Goal: Book appointment/travel/reservation

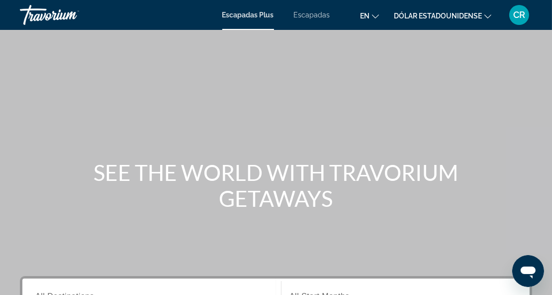
click at [315, 17] on font "Escapadas" at bounding box center [312, 15] width 36 height 8
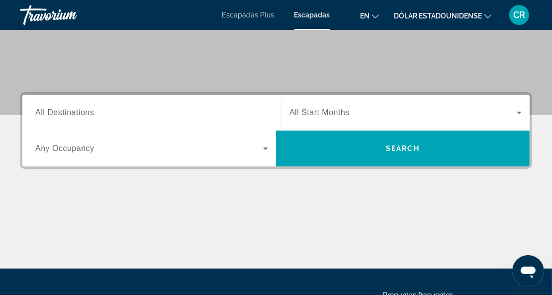
scroll to position [185, 0]
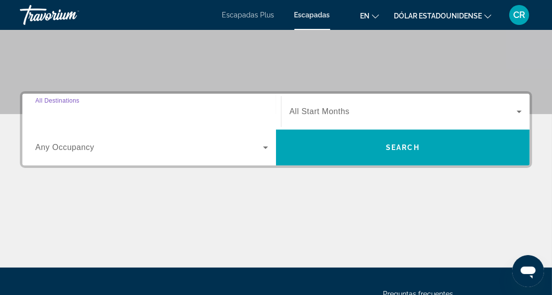
click at [102, 113] on input "Destination All Destinations" at bounding box center [151, 112] width 233 height 12
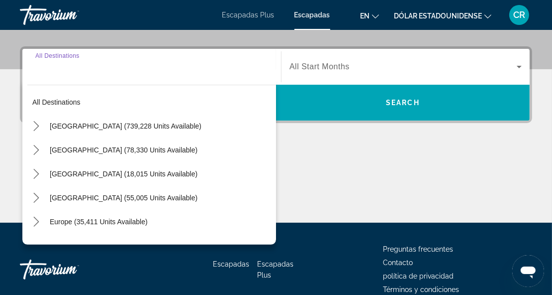
scroll to position [243, 0]
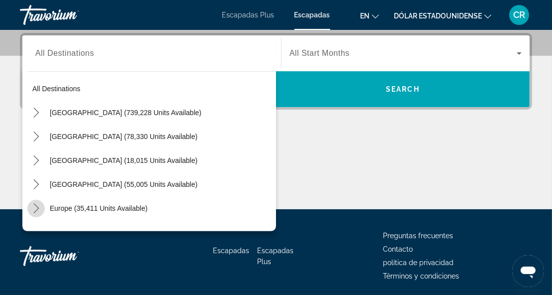
click at [33, 208] on icon "Toggle Europe (35,411 units available) submenu" at bounding box center [36, 208] width 10 height 10
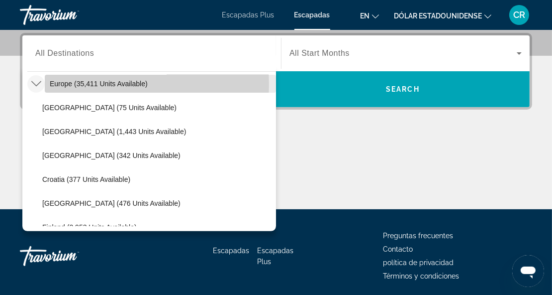
click at [91, 84] on span "Europe (35,411 units available)" at bounding box center [99, 84] width 98 height 8
type input "**********"
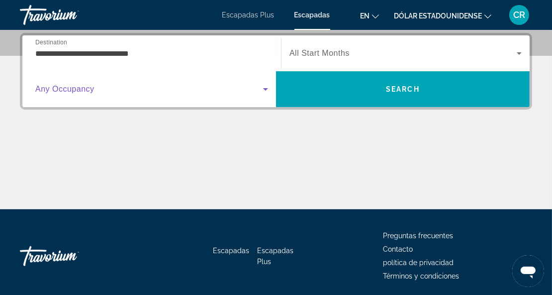
click at [267, 87] on icon "Search widget" at bounding box center [266, 89] width 12 height 12
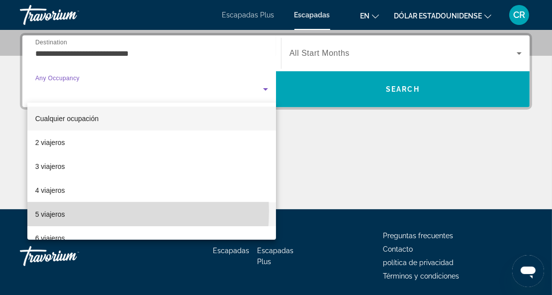
click at [54, 211] on font "5 viajeros" at bounding box center [50, 214] width 30 height 8
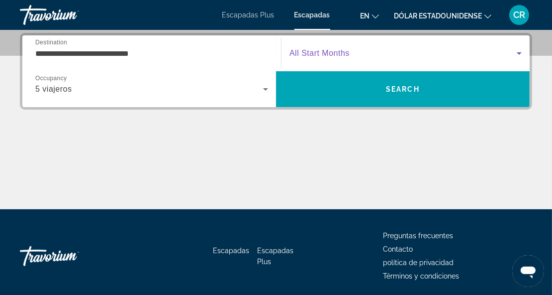
click at [517, 52] on icon "Search widget" at bounding box center [520, 53] width 12 height 12
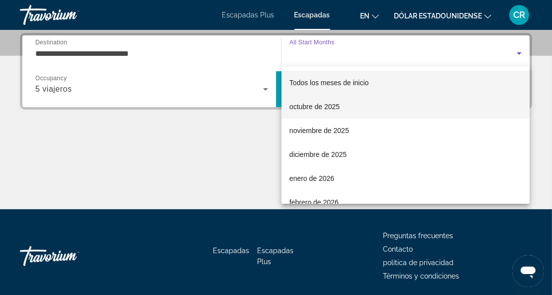
click at [319, 106] on font "octubre de 2025" at bounding box center [315, 107] width 50 height 8
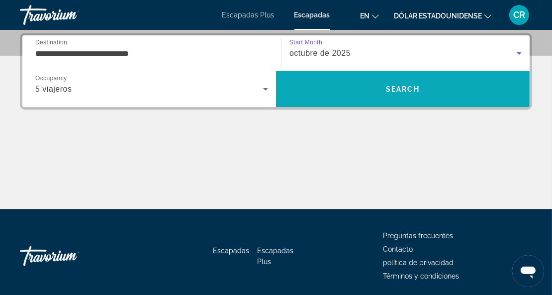
click at [374, 91] on span "Search" at bounding box center [403, 89] width 254 height 24
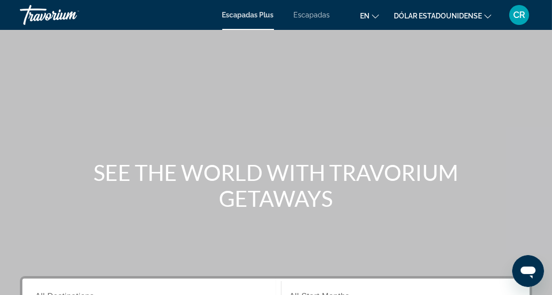
click at [306, 15] on font "Escapadas" at bounding box center [312, 15] width 36 height 8
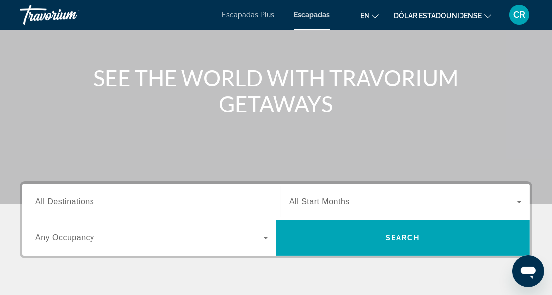
scroll to position [95, 0]
click at [75, 205] on span "All Destinations" at bounding box center [64, 201] width 59 height 8
click at [75, 205] on input "Destination All Destinations" at bounding box center [151, 202] width 233 height 12
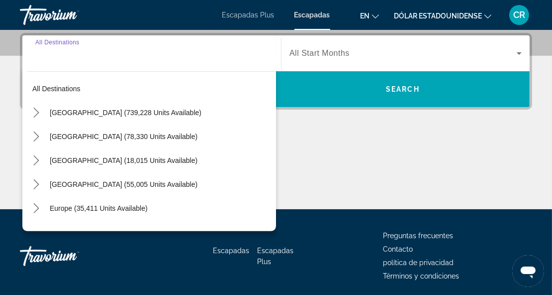
scroll to position [243, 0]
click at [33, 206] on icon "Toggle Europe (35,411 units available) submenu" at bounding box center [36, 208] width 10 height 10
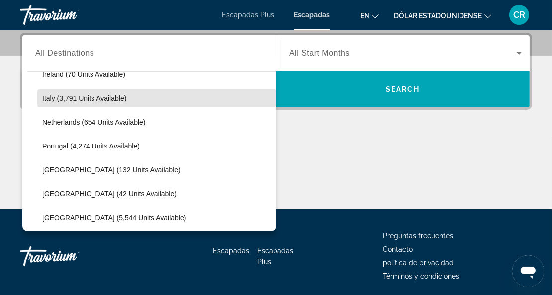
scroll to position [399, 0]
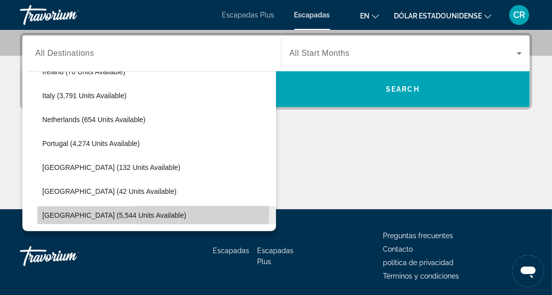
click at [76, 212] on span "Spain (5,544 units available)" at bounding box center [114, 215] width 144 height 8
type input "**********"
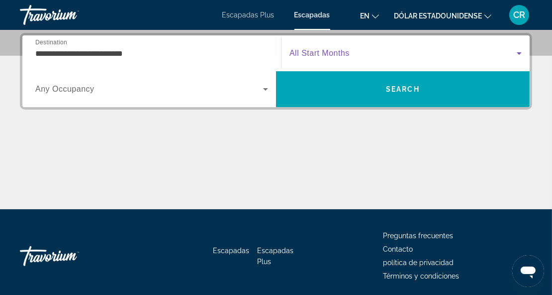
click at [520, 48] on icon "Search widget" at bounding box center [520, 53] width 12 height 12
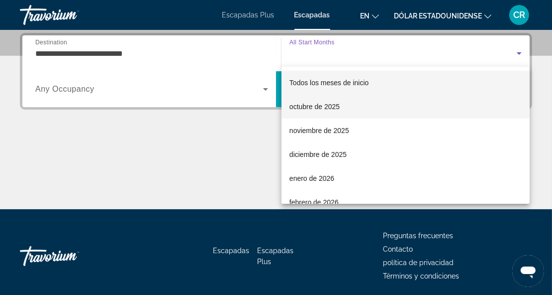
click at [334, 104] on font "octubre de 2025" at bounding box center [315, 107] width 50 height 8
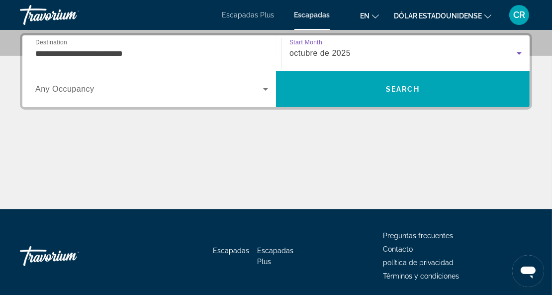
click at [185, 87] on span "Search widget" at bounding box center [149, 89] width 228 height 12
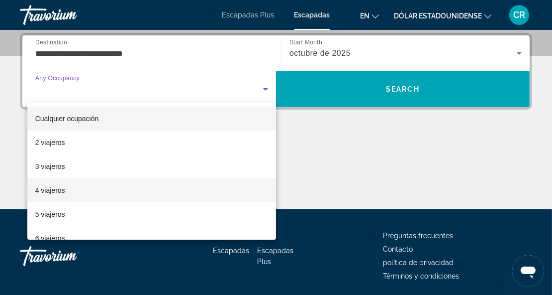
click at [50, 194] on font "4 viajeros" at bounding box center [50, 190] width 30 height 8
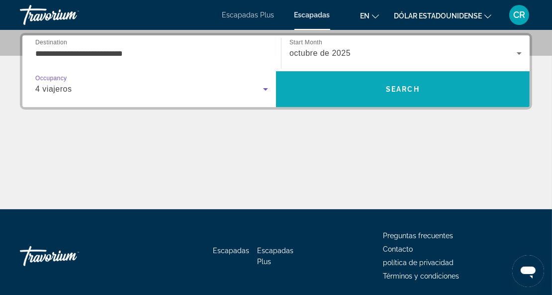
click at [368, 88] on span "Search" at bounding box center [403, 89] width 254 height 24
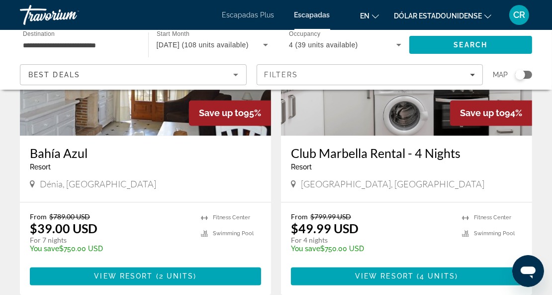
scroll to position [1896, 0]
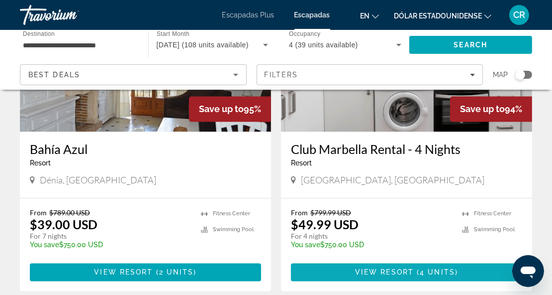
click at [372, 268] on span "View Resort" at bounding box center [384, 272] width 59 height 8
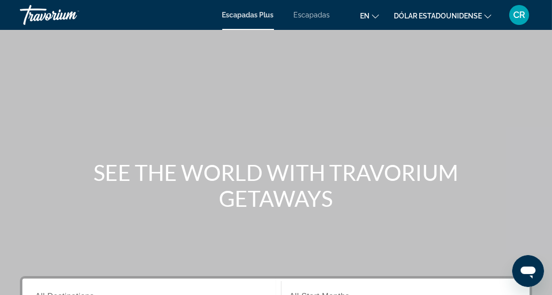
click at [311, 14] on font "Escapadas" at bounding box center [312, 15] width 36 height 8
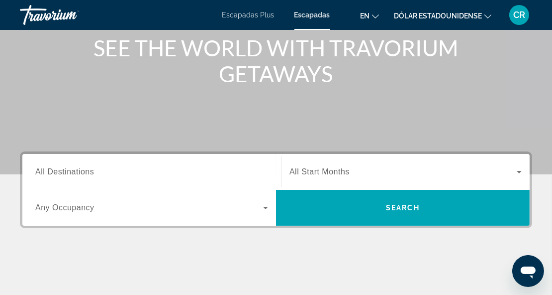
scroll to position [126, 0]
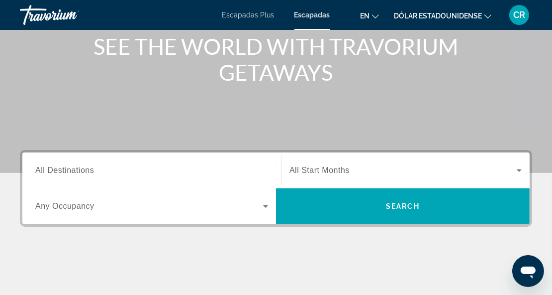
click at [149, 174] on input "Destination All Destinations" at bounding box center [151, 171] width 233 height 12
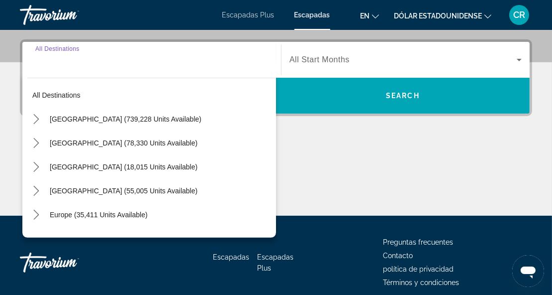
scroll to position [243, 0]
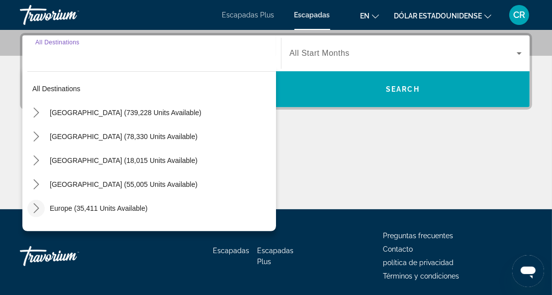
click at [34, 207] on icon "Toggle Europe (35,411 units available) submenu" at bounding box center [36, 208] width 10 height 10
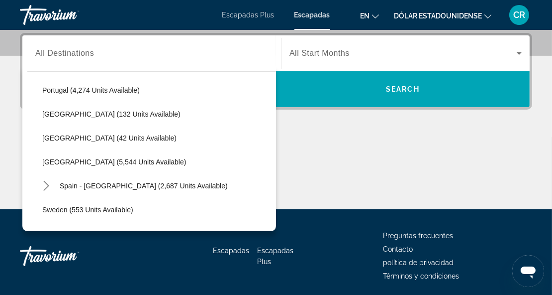
scroll to position [453, 0]
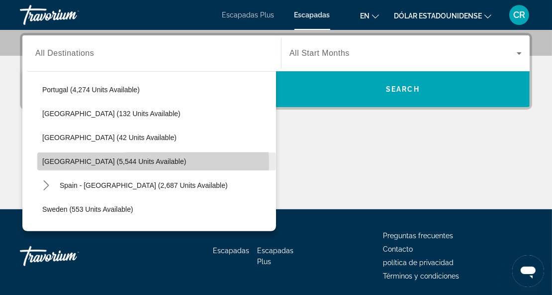
click at [71, 163] on span "Spain (5,544 units available)" at bounding box center [114, 161] width 144 height 8
type input "**********"
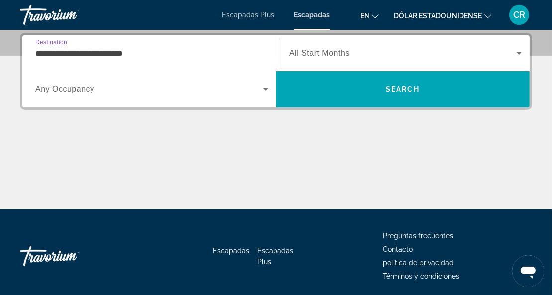
click at [518, 57] on icon "Search widget" at bounding box center [520, 53] width 12 height 12
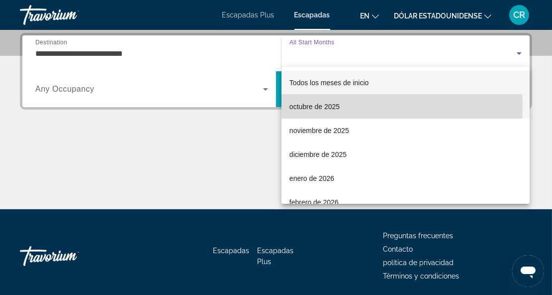
click at [315, 107] on font "octubre de 2025" at bounding box center [315, 107] width 50 height 8
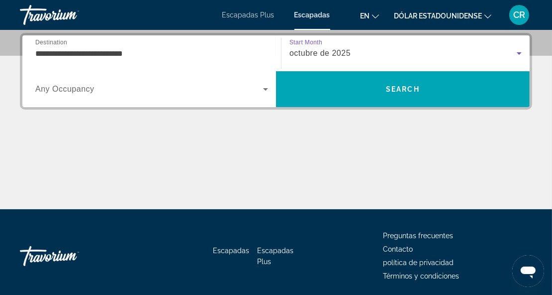
click at [110, 90] on span "Search widget" at bounding box center [149, 89] width 228 height 12
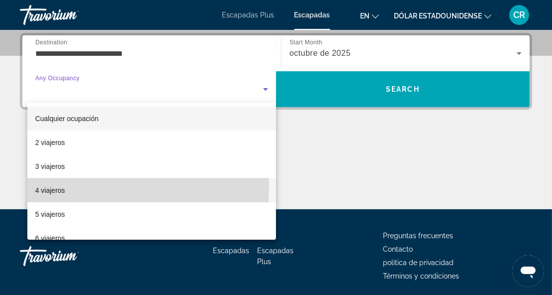
click at [41, 186] on font "4 viajeros" at bounding box center [50, 190] width 30 height 8
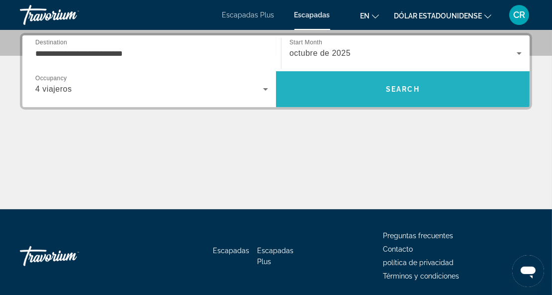
click at [399, 89] on span "Search" at bounding box center [403, 89] width 34 height 8
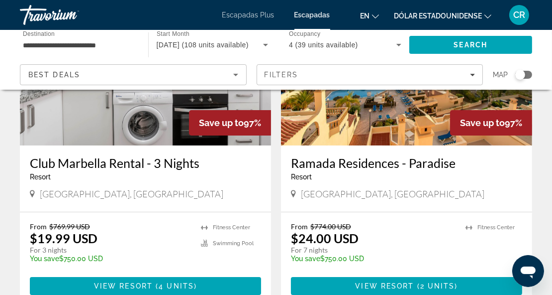
scroll to position [139, 0]
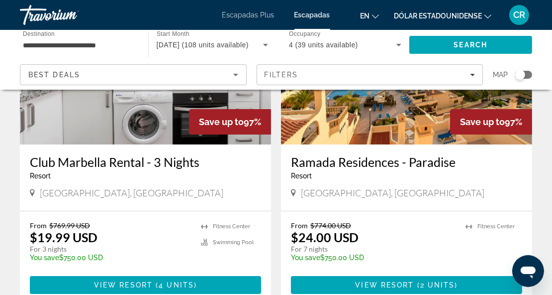
click at [85, 185] on div "Club Marbella Rental - 3 Nights Resort - This is an adults only resort" at bounding box center [145, 170] width 231 height 33
click at [102, 159] on h3 "Club Marbella Rental - 3 Nights" at bounding box center [145, 161] width 231 height 15
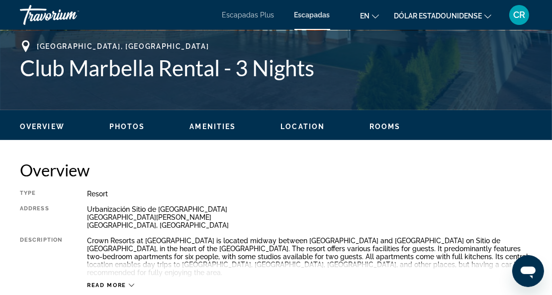
scroll to position [394, 0]
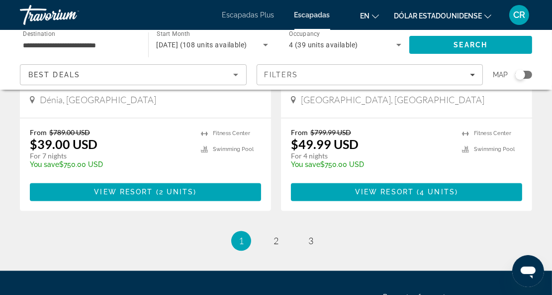
scroll to position [1970, 0]
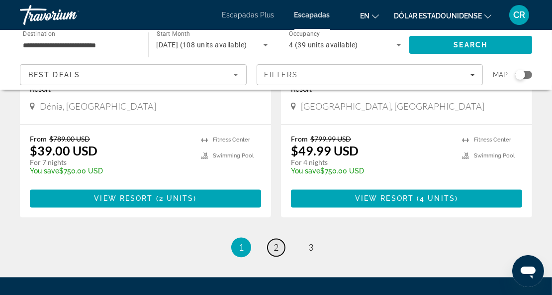
click at [273, 238] on link "page 2" at bounding box center [276, 246] width 17 height 17
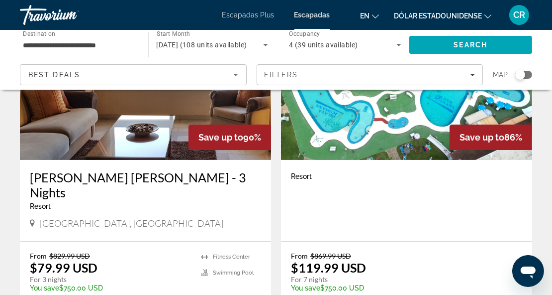
scroll to position [125, 0]
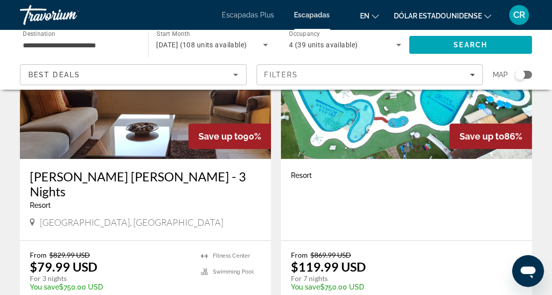
click at [96, 176] on h3 "Macdonald Doña Lola - 3 Nights" at bounding box center [145, 184] width 231 height 30
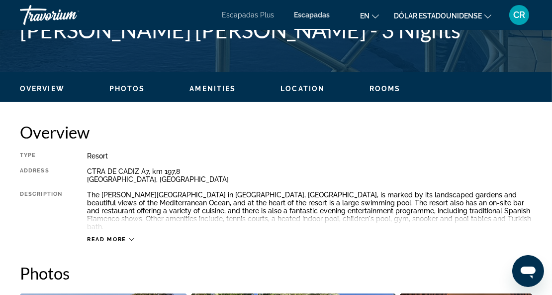
scroll to position [430, 0]
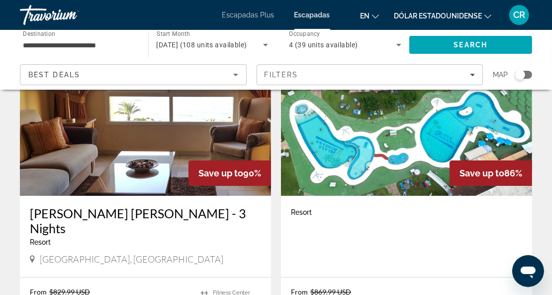
scroll to position [88, 0]
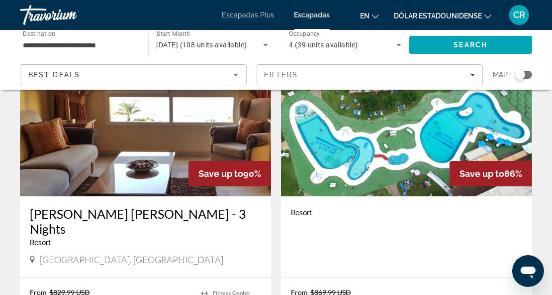
click at [250, 16] on font "Escapadas Plus" at bounding box center [248, 15] width 52 height 8
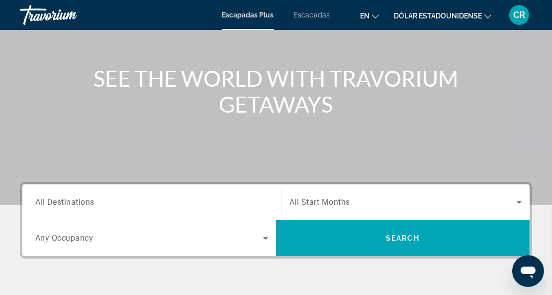
scroll to position [108, 0]
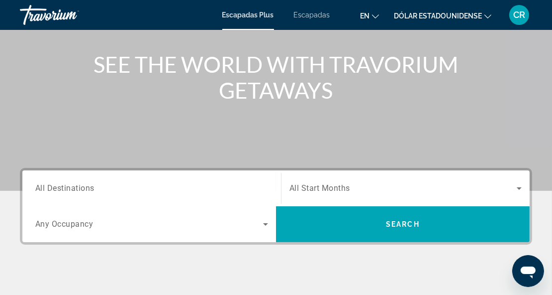
click at [106, 188] on input "Destination All Destinations" at bounding box center [151, 189] width 233 height 12
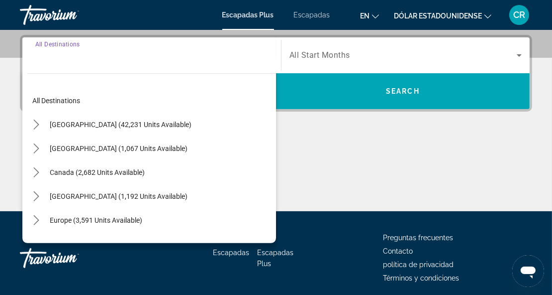
scroll to position [243, 0]
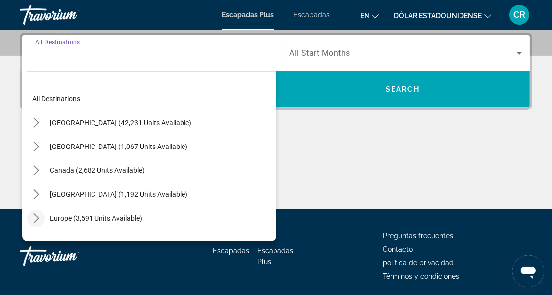
click at [36, 214] on icon "Toggle Europe (3,591 units available) submenu" at bounding box center [36, 218] width 10 height 10
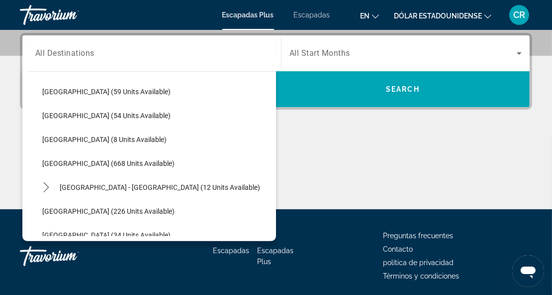
scroll to position [390, 0]
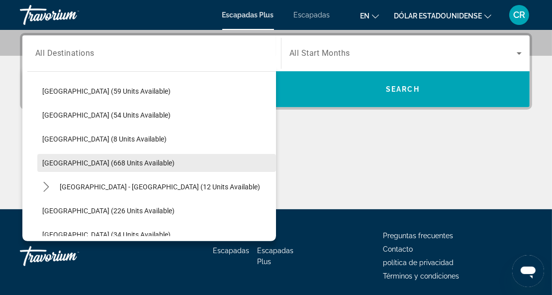
click at [66, 161] on span "Spain (668 units available)" at bounding box center [108, 163] width 132 height 8
type input "**********"
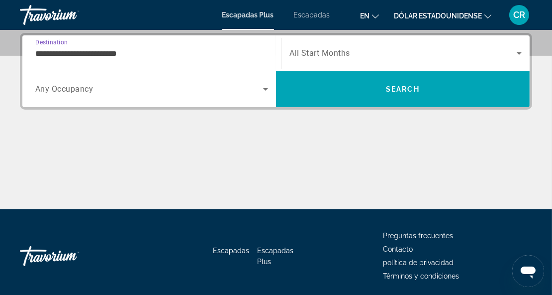
click at [518, 54] on icon "Search widget" at bounding box center [520, 53] width 12 height 12
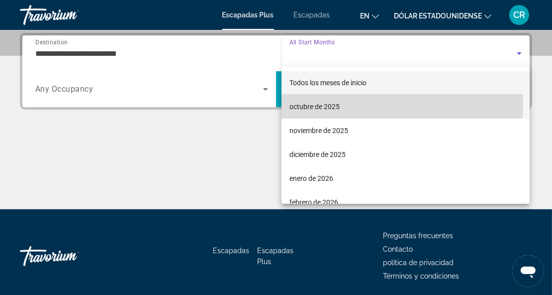
click at [296, 103] on font "octubre de 2025" at bounding box center [315, 107] width 50 height 8
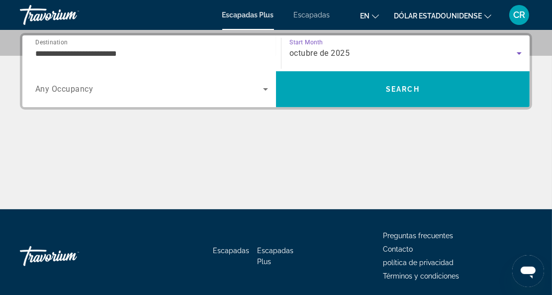
click at [264, 88] on icon "Search widget" at bounding box center [266, 89] width 12 height 12
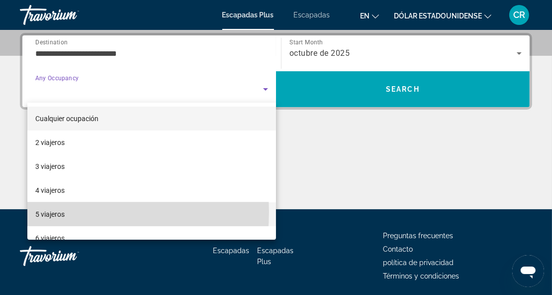
click at [51, 212] on font "5 viajeros" at bounding box center [49, 214] width 29 height 8
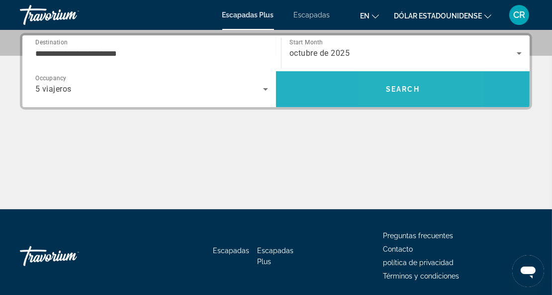
click at [381, 90] on span "Search" at bounding box center [403, 89] width 254 height 24
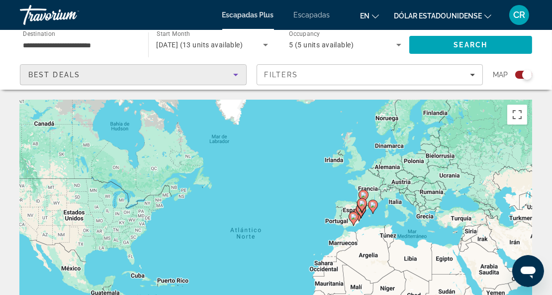
click at [232, 75] on icon "Sort by" at bounding box center [236, 75] width 12 height 12
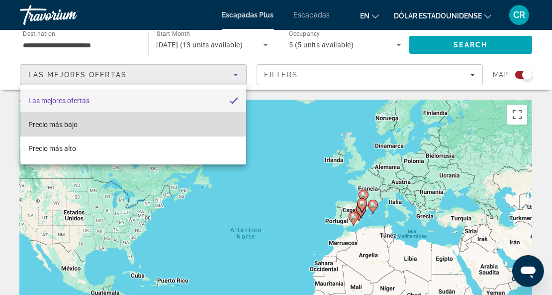
click at [58, 122] on font "Precio más bajo" at bounding box center [52, 124] width 49 height 8
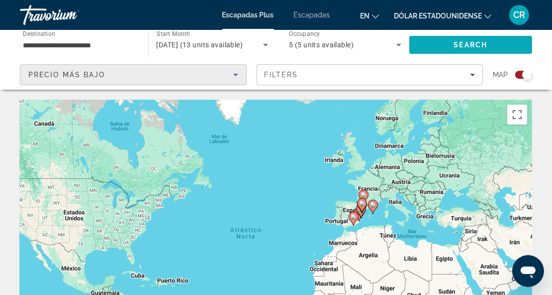
click at [467, 42] on span "Search" at bounding box center [471, 45] width 34 height 8
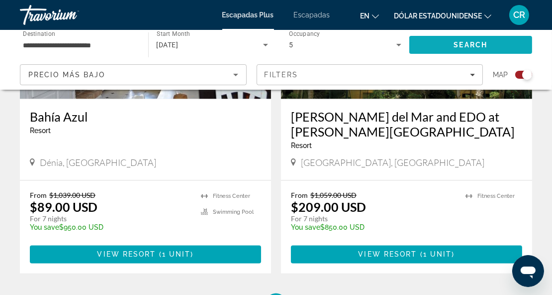
scroll to position [1538, 0]
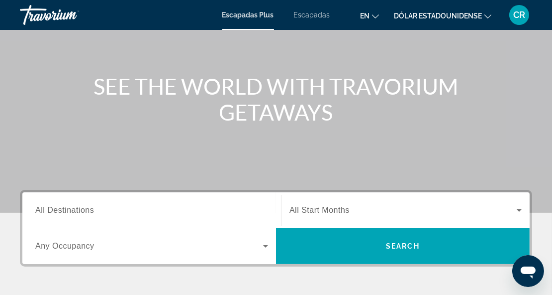
scroll to position [106, 0]
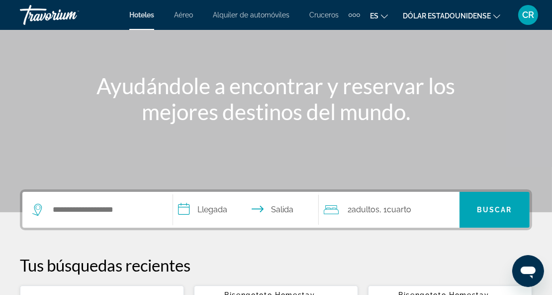
scroll to position [93, 0]
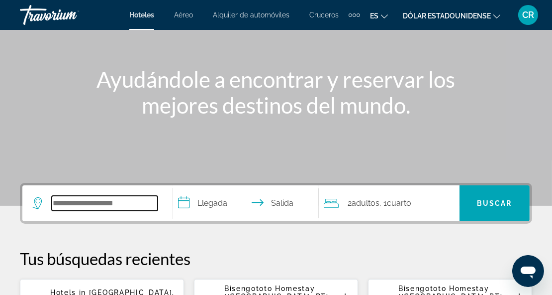
click at [80, 203] on input "Buscar destino de hotel" at bounding box center [105, 203] width 106 height 15
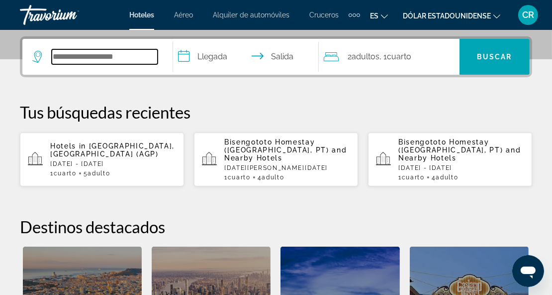
scroll to position [243, 0]
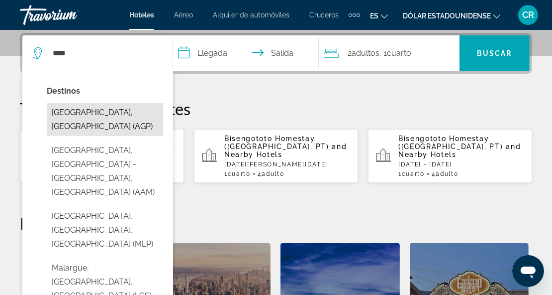
click at [80, 109] on button "Malaga, Spain (AGP)" at bounding box center [105, 119] width 116 height 33
type input "**********"
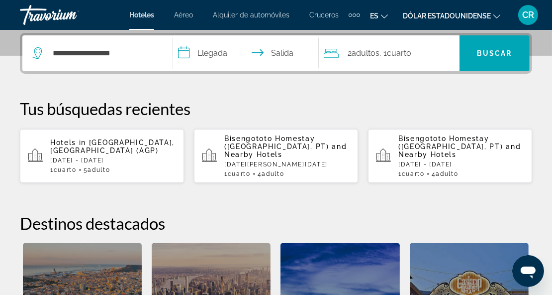
click at [219, 50] on input "**********" at bounding box center [248, 54] width 150 height 39
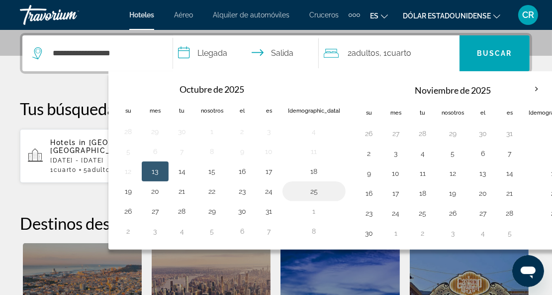
click at [291, 187] on button "25" at bounding box center [314, 191] width 52 height 14
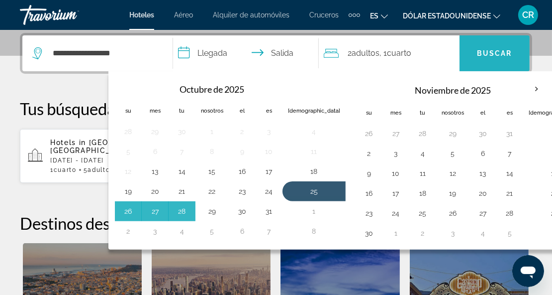
click at [488, 51] on font "Buscar" at bounding box center [494, 53] width 35 height 8
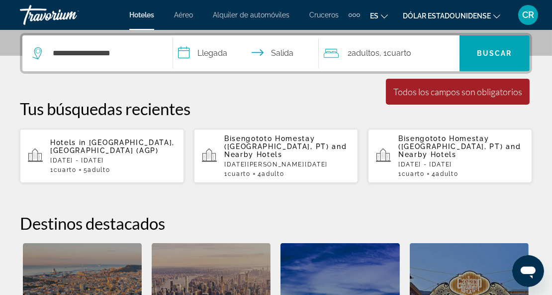
click at [215, 54] on input "**********" at bounding box center [248, 54] width 150 height 39
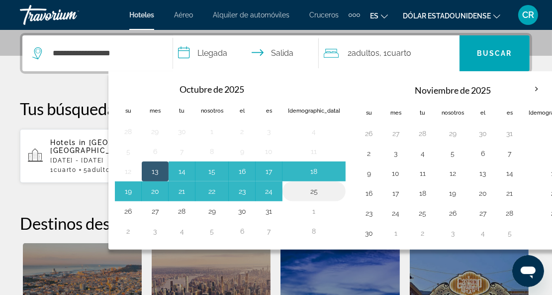
click at [293, 189] on button "25" at bounding box center [314, 191] width 52 height 14
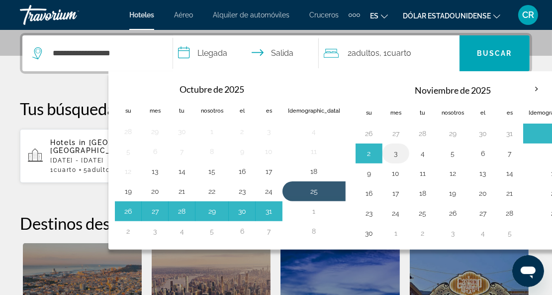
click at [388, 151] on button "3" at bounding box center [396, 153] width 16 height 14
type input "**********"
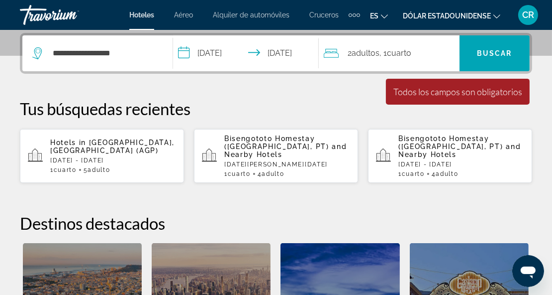
click at [364, 55] on font "adultos" at bounding box center [366, 52] width 28 height 9
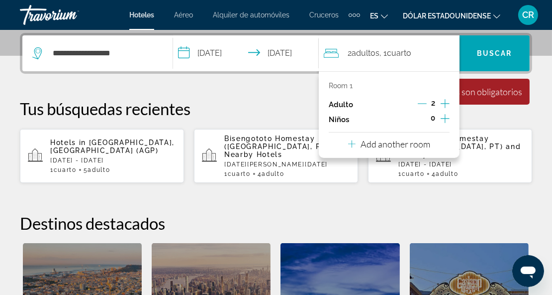
click at [426, 104] on icon "Decrement adults" at bounding box center [422, 104] width 9 height 0
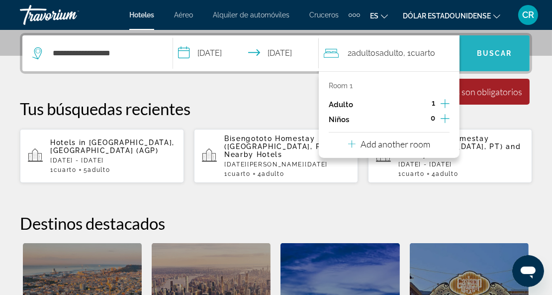
click at [494, 50] on font "Buscar" at bounding box center [494, 53] width 35 height 8
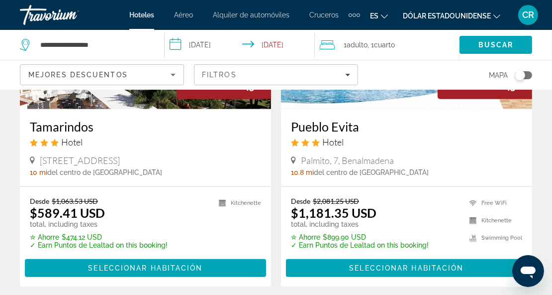
scroll to position [550, 0]
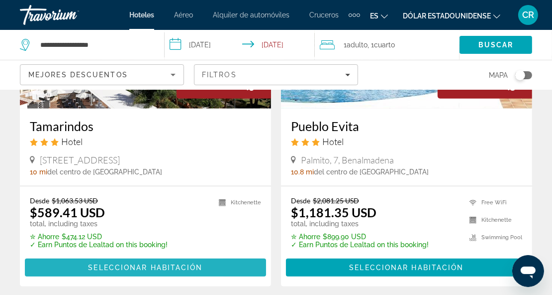
click at [118, 263] on span "Seleccionar habitación" at bounding box center [145, 267] width 114 height 8
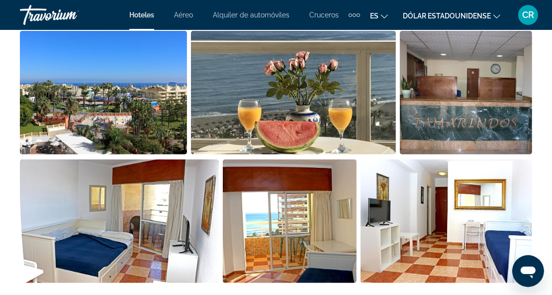
scroll to position [721, 0]
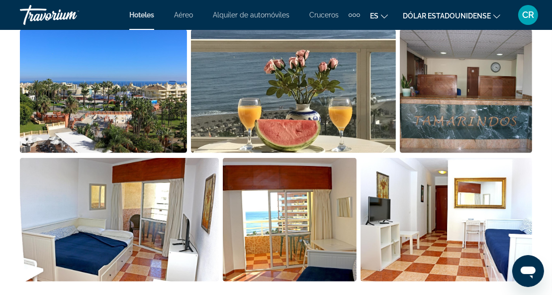
click at [396, 212] on img "Open full-screen image slider" at bounding box center [447, 219] width 172 height 123
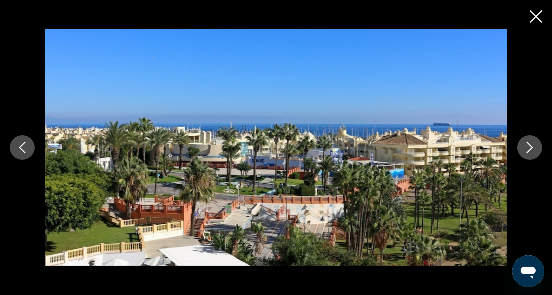
click at [531, 147] on icon "Next image" at bounding box center [530, 147] width 12 height 12
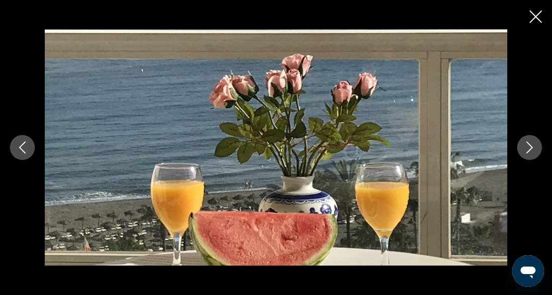
click at [524, 150] on icon "Next image" at bounding box center [530, 147] width 12 height 12
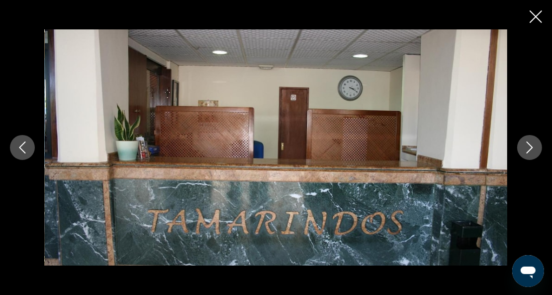
click at [527, 149] on icon "Next image" at bounding box center [530, 147] width 12 height 12
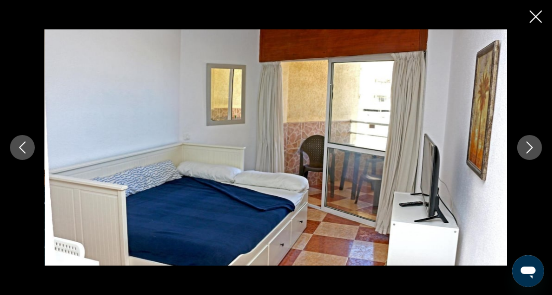
click at [526, 152] on icon "Next image" at bounding box center [530, 147] width 12 height 12
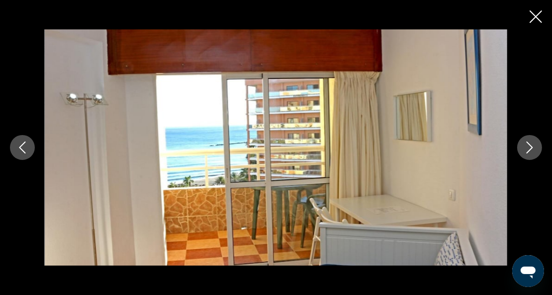
click at [529, 152] on icon "Next image" at bounding box center [530, 147] width 12 height 12
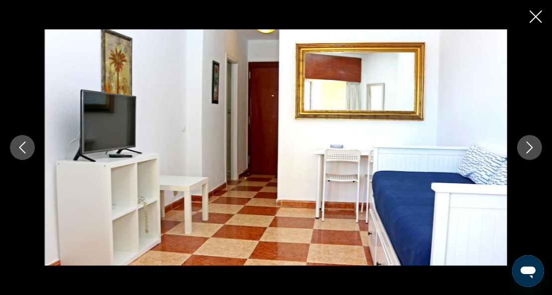
click at [528, 146] on icon "Next image" at bounding box center [530, 147] width 12 height 12
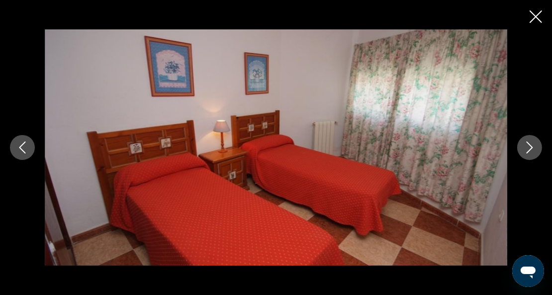
click at [530, 151] on icon "Next image" at bounding box center [530, 147] width 12 height 12
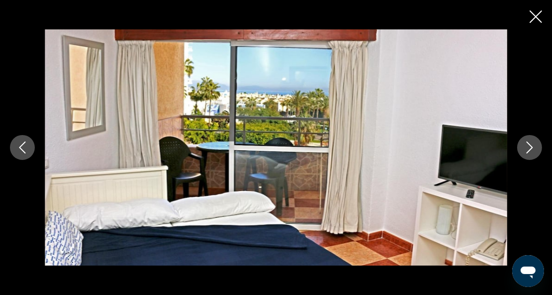
click at [528, 149] on icon "Next image" at bounding box center [530, 147] width 12 height 12
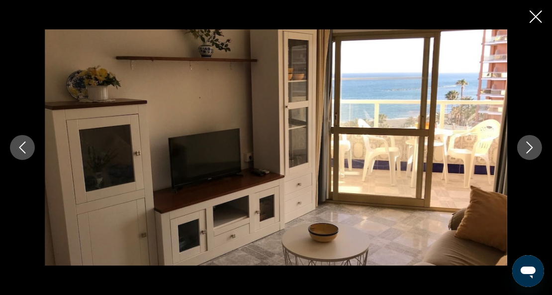
click at [527, 148] on icon "Next image" at bounding box center [530, 147] width 12 height 12
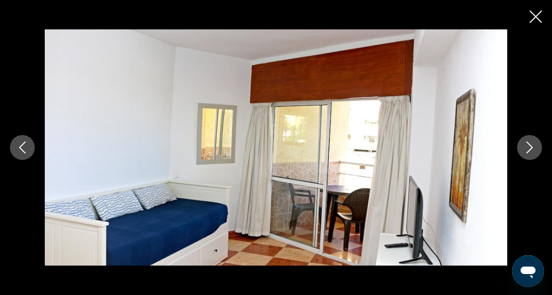
click at [529, 149] on icon "Next image" at bounding box center [530, 147] width 12 height 12
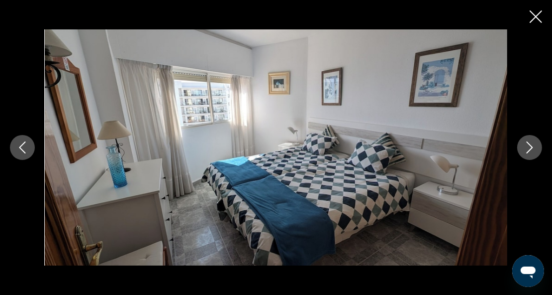
click at [528, 149] on icon "Next image" at bounding box center [530, 147] width 12 height 12
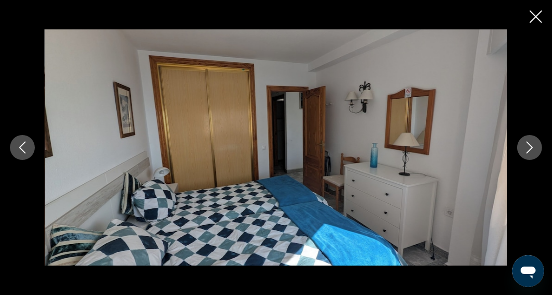
click at [532, 152] on icon "Next image" at bounding box center [530, 147] width 12 height 12
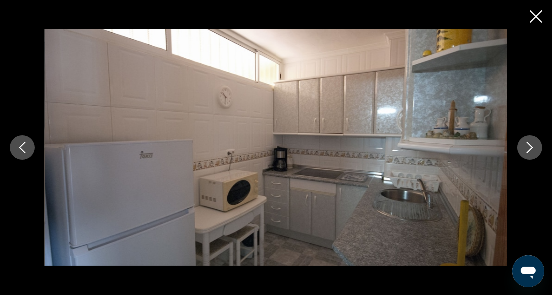
click at [531, 151] on icon "Next image" at bounding box center [530, 147] width 12 height 12
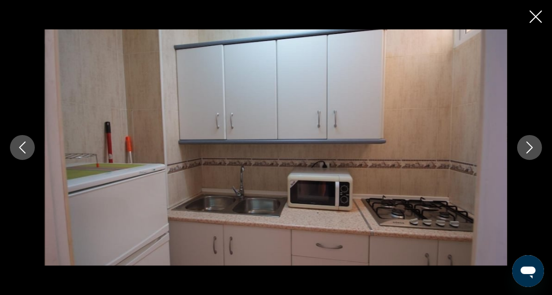
click at [523, 152] on button "Next image" at bounding box center [530, 147] width 25 height 25
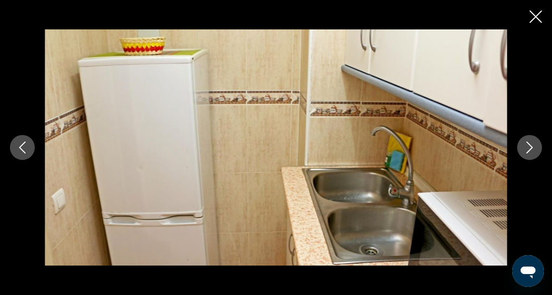
click at [527, 150] on icon "Next image" at bounding box center [530, 147] width 12 height 12
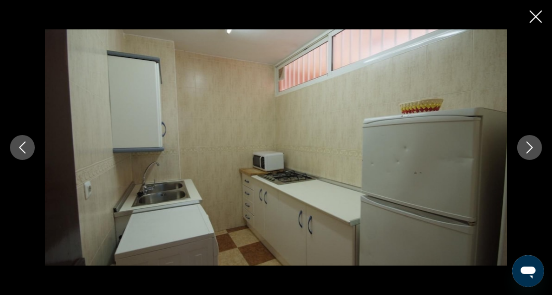
click at [529, 151] on icon "Next image" at bounding box center [530, 147] width 6 height 12
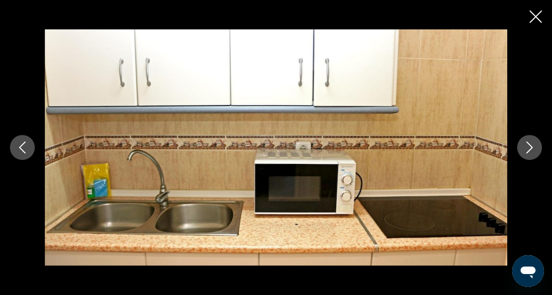
click at [530, 150] on icon "Next image" at bounding box center [530, 147] width 6 height 12
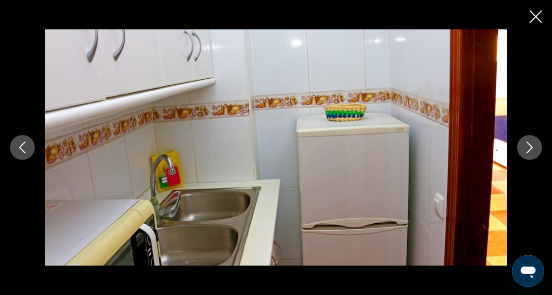
click at [531, 149] on icon "Next image" at bounding box center [530, 147] width 6 height 12
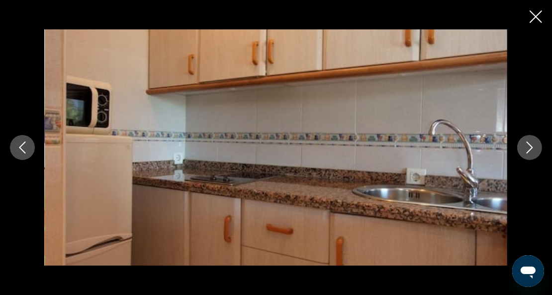
click at [539, 19] on icon "Close slideshow" at bounding box center [536, 16] width 12 height 12
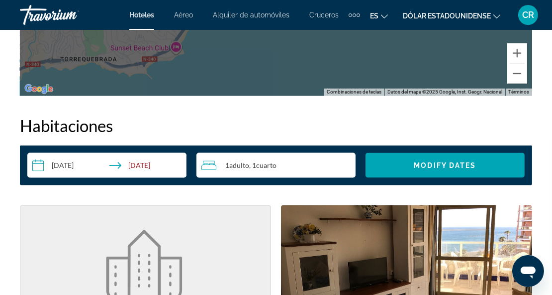
scroll to position [1378, 0]
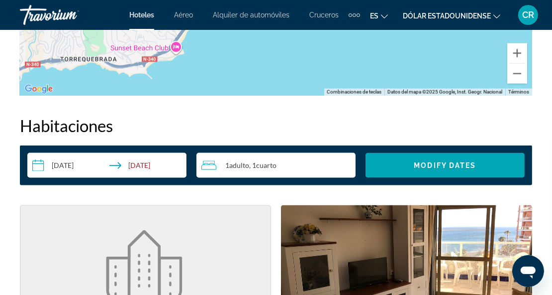
click at [114, 164] on input "**********" at bounding box center [108, 167] width 163 height 28
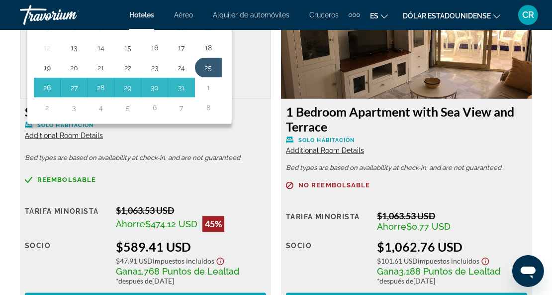
scroll to position [1614, 0]
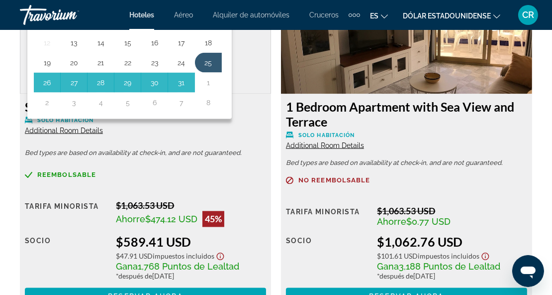
click at [245, 87] on figure "Contenido principal" at bounding box center [145, 31] width 250 height 123
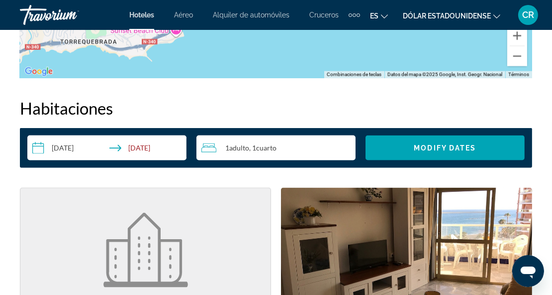
click at [146, 149] on input "**********" at bounding box center [108, 149] width 163 height 28
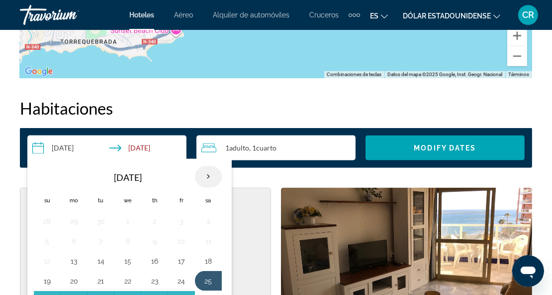
click at [206, 176] on th "Next month" at bounding box center [208, 177] width 27 height 22
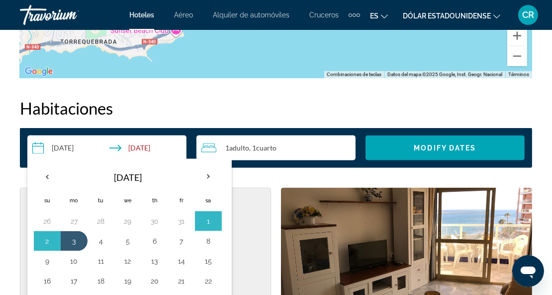
click at [263, 227] on figure "Contenido principal" at bounding box center [145, 249] width 250 height 123
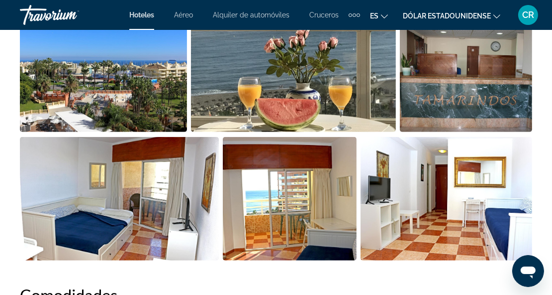
scroll to position [741, 0]
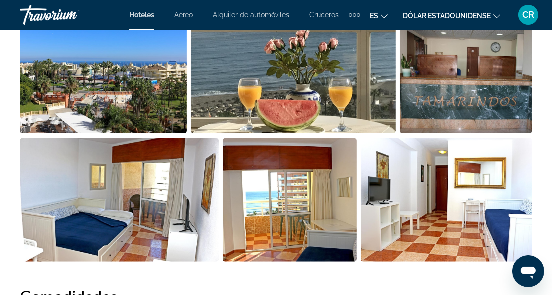
click at [476, 186] on img "Open full-screen image slider" at bounding box center [447, 199] width 172 height 123
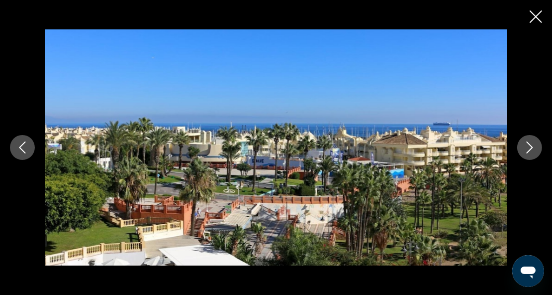
click at [530, 149] on icon "Next image" at bounding box center [530, 147] width 12 height 12
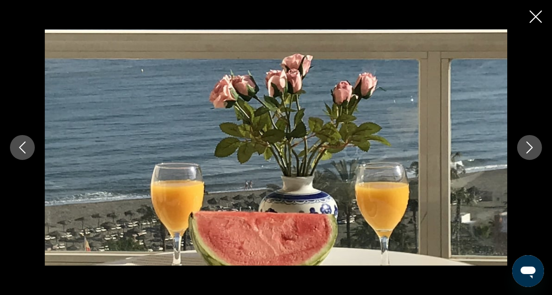
click at [531, 145] on icon "Next image" at bounding box center [530, 147] width 12 height 12
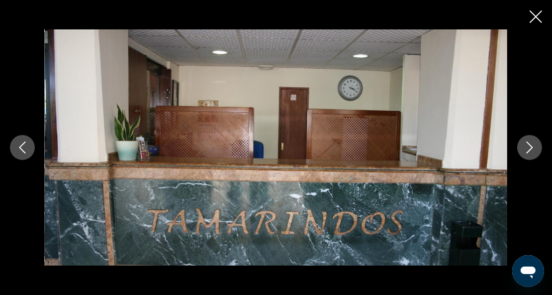
click at [529, 143] on icon "Next image" at bounding box center [530, 147] width 6 height 12
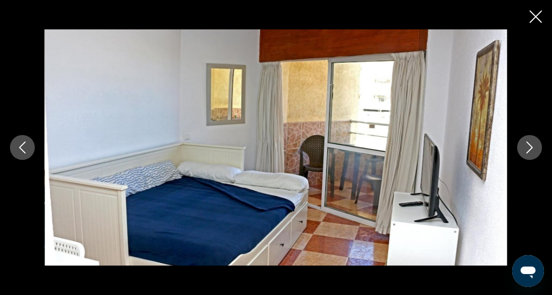
scroll to position [778, 0]
click at [534, 14] on icon "Close slideshow" at bounding box center [536, 16] width 12 height 12
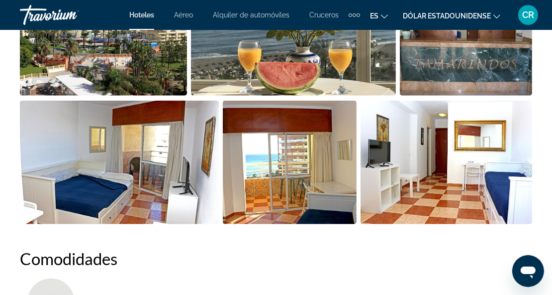
click at [249, 14] on font "Alquiler de automóviles" at bounding box center [251, 15] width 77 height 8
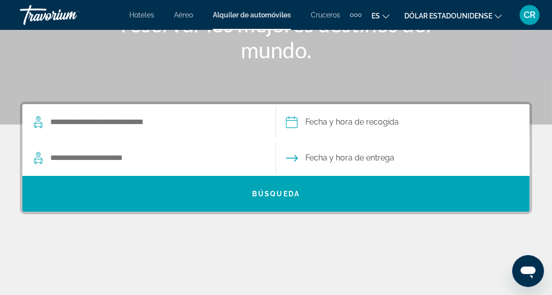
scroll to position [205, 0]
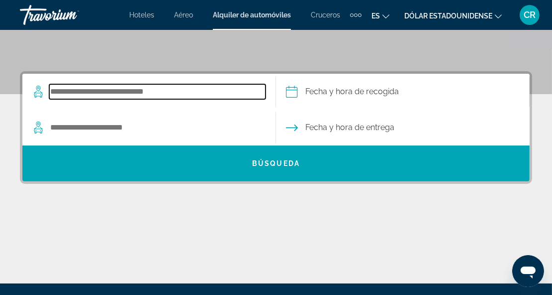
click at [175, 91] on input "Search pickup location" at bounding box center [157, 91] width 216 height 15
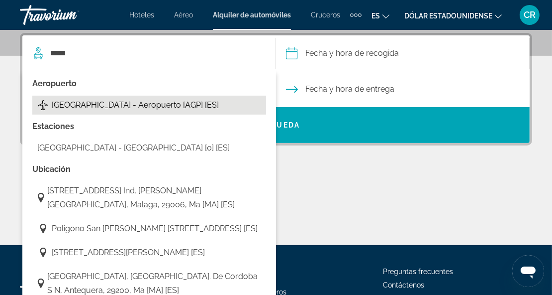
click at [72, 112] on "] "Málaga - Aeropuerto [AGP] [ES]" at bounding box center [149, 105] width 234 height 19
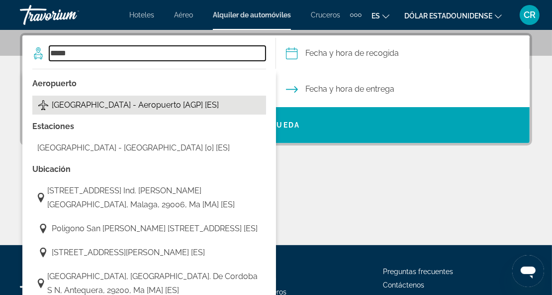
type input "**********"
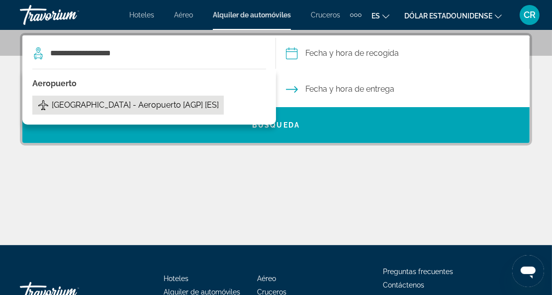
click at [140, 109] on span "Málaga - Aeropuerto [AGP] [ES]" at bounding box center [135, 105] width 167 height 14
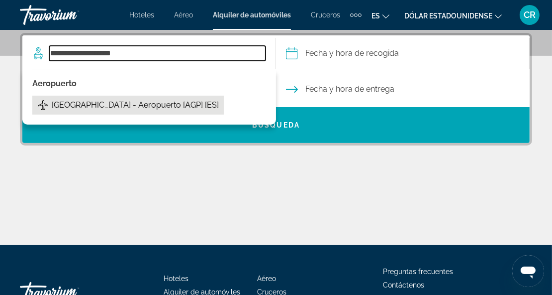
type input "**********"
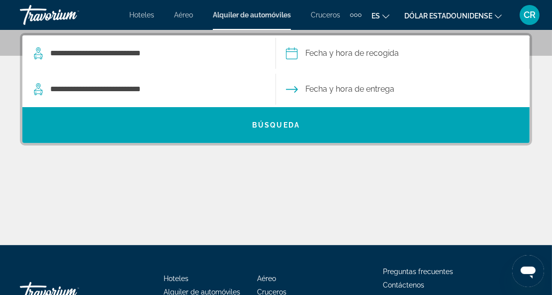
click at [347, 51] on input "Pickup date" at bounding box center [403, 54] width 258 height 39
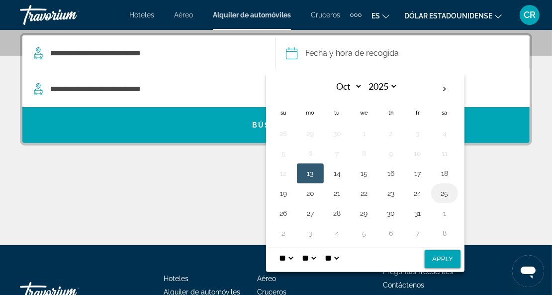
click at [440, 190] on button "25" at bounding box center [445, 193] width 16 height 14
click at [508, 147] on div "**********" at bounding box center [276, 139] width 552 height 212
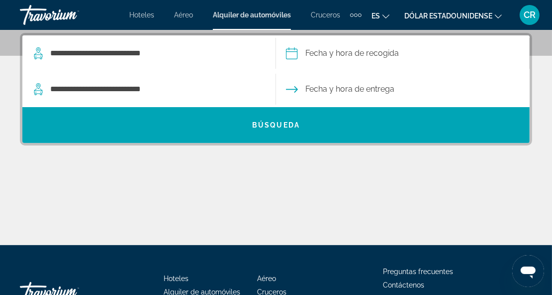
click at [334, 91] on span "Fecha y hora de entrega" at bounding box center [350, 89] width 89 height 14
click at [321, 53] on input "Pickup date" at bounding box center [403, 54] width 258 height 39
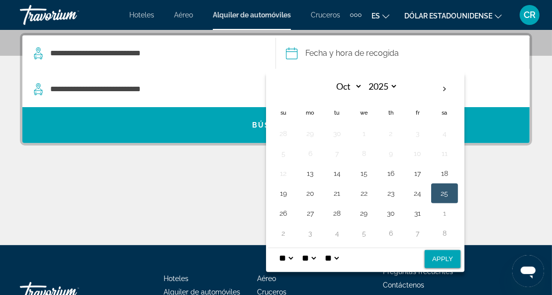
click at [436, 255] on button "Apply" at bounding box center [443, 259] width 36 height 18
type input "**********"
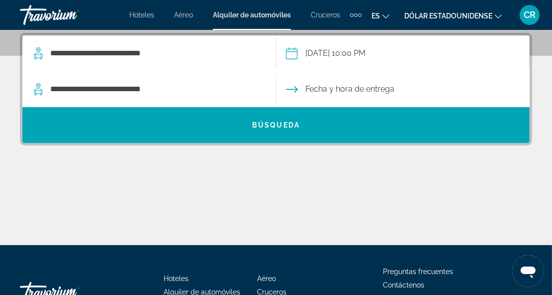
click at [377, 58] on input "**********" at bounding box center [403, 54] width 258 height 39
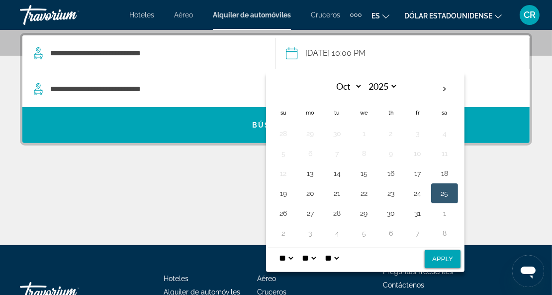
click at [292, 253] on select "* * * * * * * * * ** ** **" at bounding box center [286, 258] width 18 height 20
click at [292, 254] on select "* * * * * * * * * ** ** **" at bounding box center [286, 258] width 18 height 20
click at [293, 256] on select "* * * * * * * * * ** ** **" at bounding box center [286, 258] width 18 height 20
click at [277, 248] on select "* * * * * * * * * ** ** **" at bounding box center [286, 258] width 18 height 20
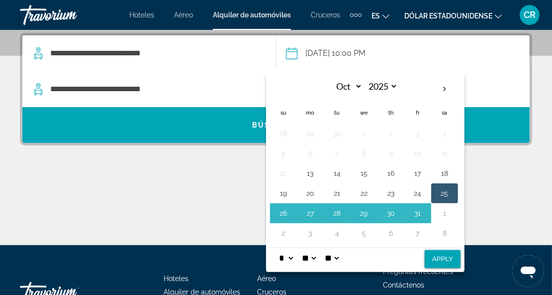
click at [224, 180] on div "Contenido principal" at bounding box center [276, 207] width 513 height 75
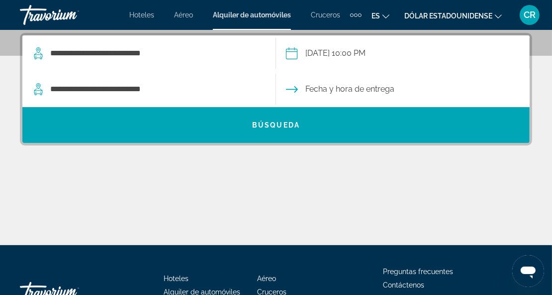
click at [376, 52] on input "**********" at bounding box center [403, 54] width 258 height 39
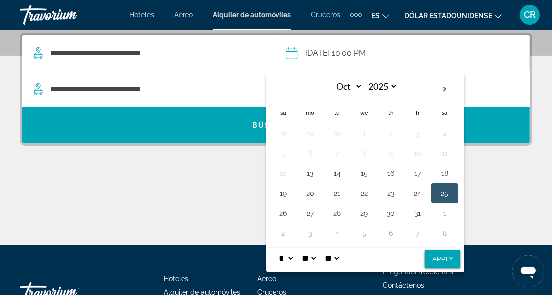
click at [291, 258] on select "* * * * * * * * * ** ** **" at bounding box center [286, 258] width 18 height 20
select select "**"
click at [277, 248] on select "* * * * * * * * * ** ** **" at bounding box center [286, 258] width 18 height 20
click at [483, 85] on input "Drop-off date" at bounding box center [403, 90] width 258 height 39
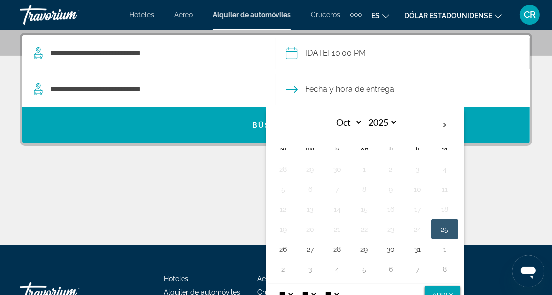
click at [355, 85] on input "Drop-off date" at bounding box center [403, 90] width 258 height 39
click at [299, 85] on input "Drop-off date" at bounding box center [403, 90] width 258 height 39
click at [481, 192] on div "Contenido principal" at bounding box center [276, 207] width 513 height 75
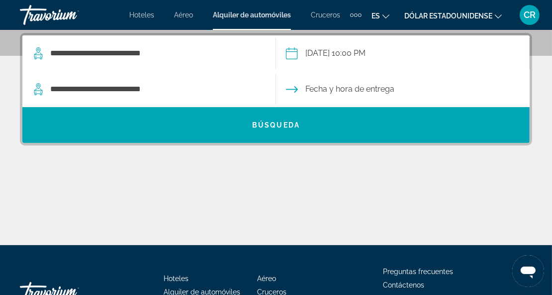
click at [333, 91] on input "Drop-off date" at bounding box center [403, 90] width 258 height 39
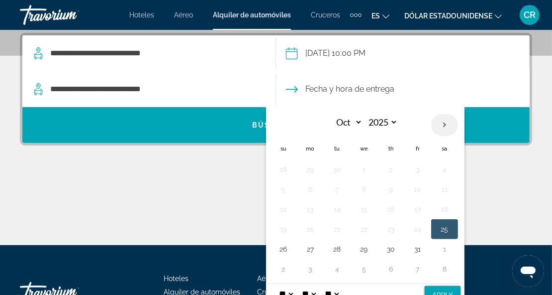
click at [444, 123] on th "Next month" at bounding box center [444, 125] width 27 height 22
select select "**"
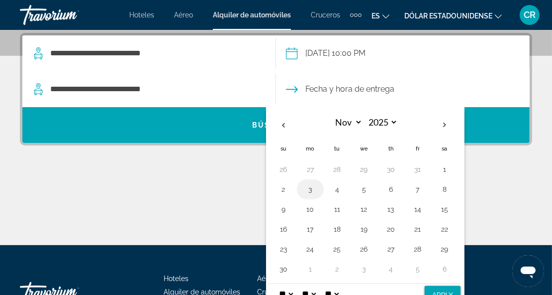
click at [311, 189] on button "3" at bounding box center [311, 189] width 16 height 14
click at [444, 293] on button "Apply" at bounding box center [443, 295] width 36 height 18
type input "**********"
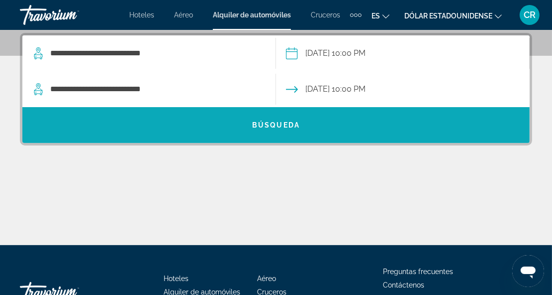
click at [270, 124] on span "Búsqueda" at bounding box center [276, 125] width 48 height 8
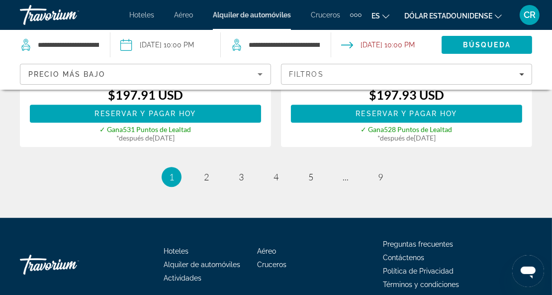
scroll to position [2614, 0]
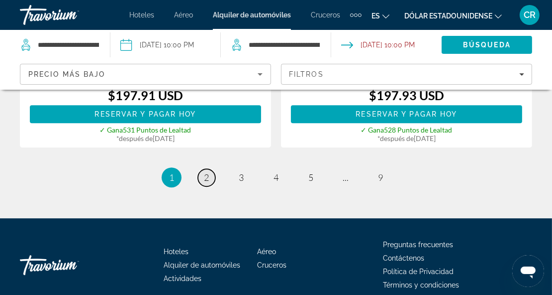
click at [208, 172] on span "2" at bounding box center [206, 177] width 5 height 11
